Goal: Information Seeking & Learning: Compare options

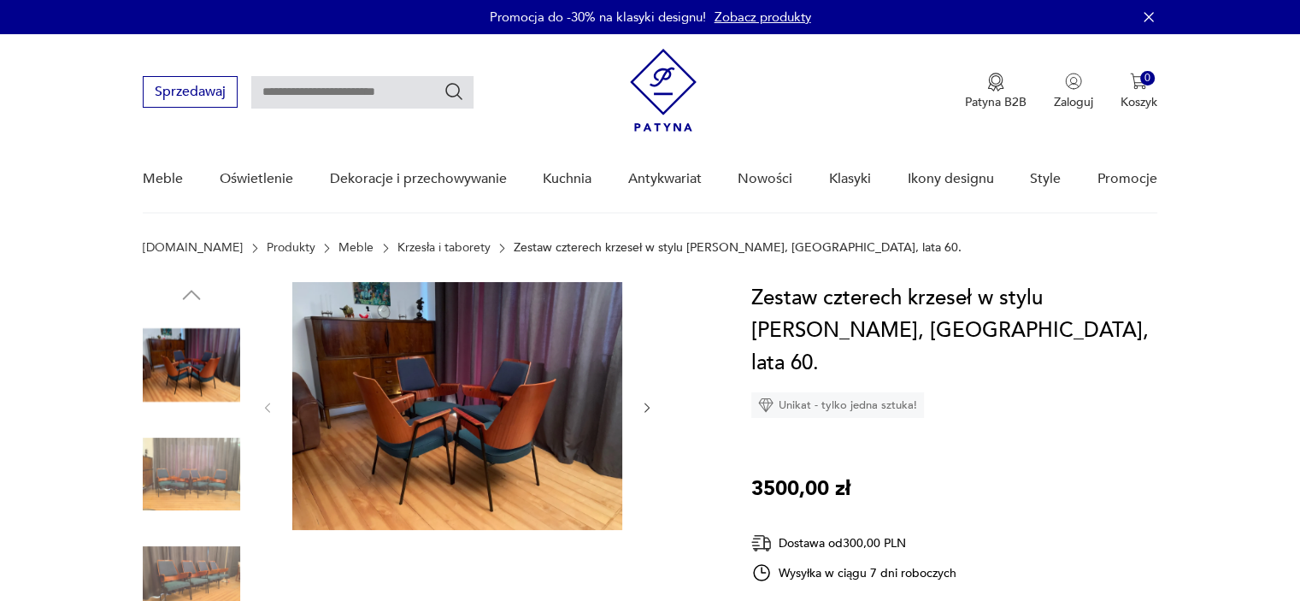
click at [448, 433] on img at bounding box center [457, 406] width 330 height 248
